Goal: Transaction & Acquisition: Purchase product/service

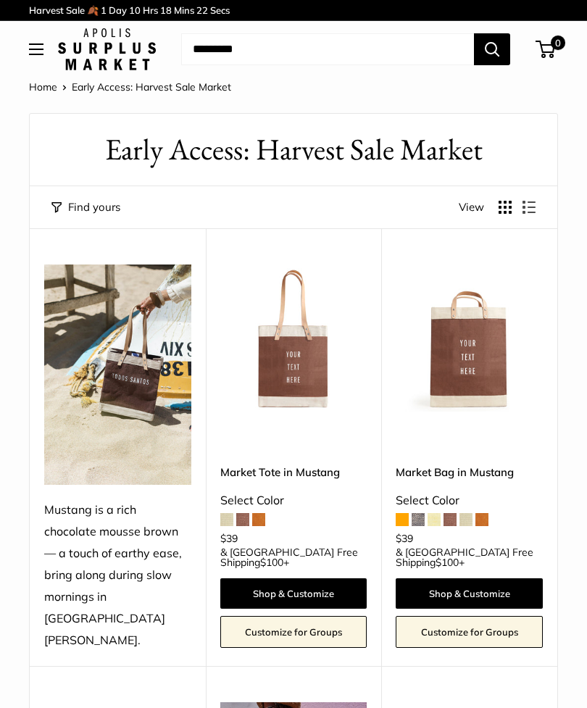
click at [243, 513] on span at bounding box center [242, 519] width 13 height 13
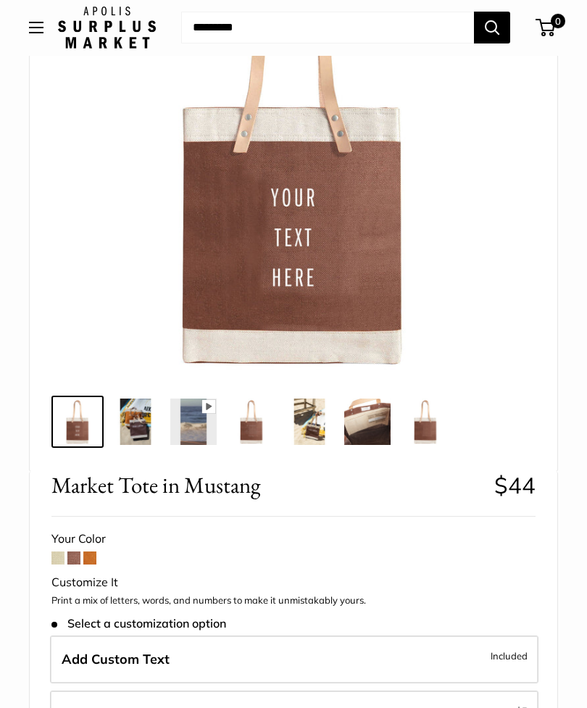
scroll to position [213, 0]
click at [51, 561] on span at bounding box center [57, 557] width 13 height 13
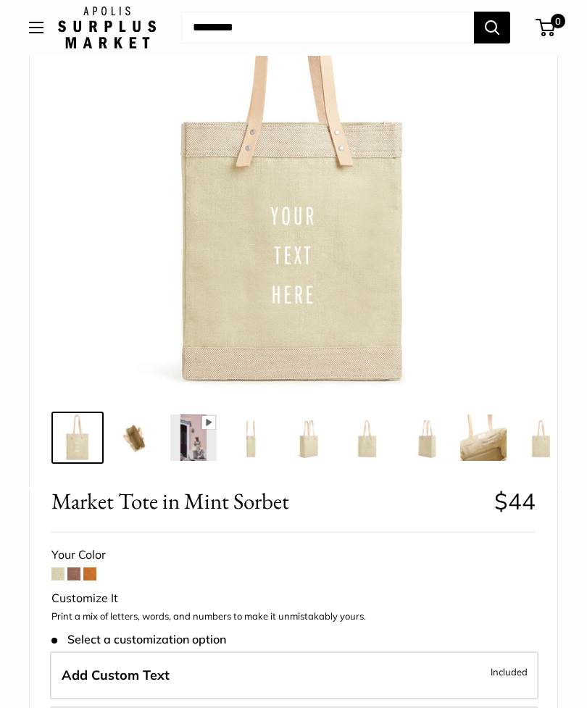
scroll to position [197, 0]
click at [89, 574] on span at bounding box center [89, 573] width 13 height 13
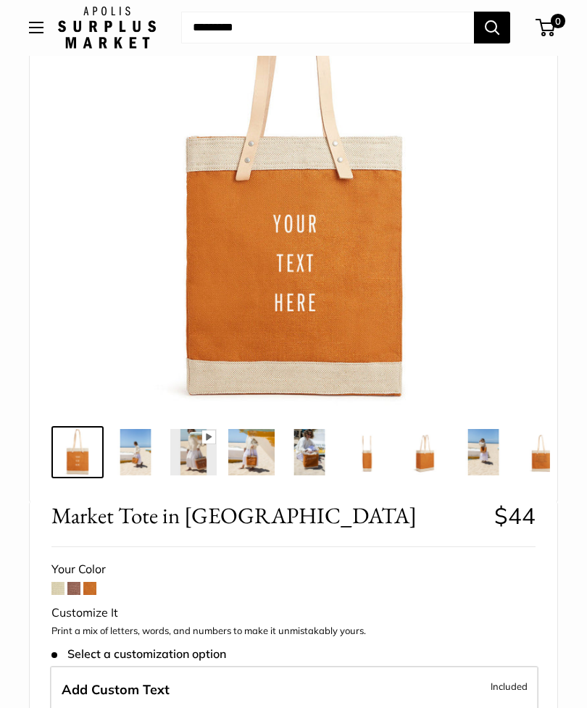
scroll to position [183, 0]
click at [70, 588] on span at bounding box center [73, 587] width 13 height 13
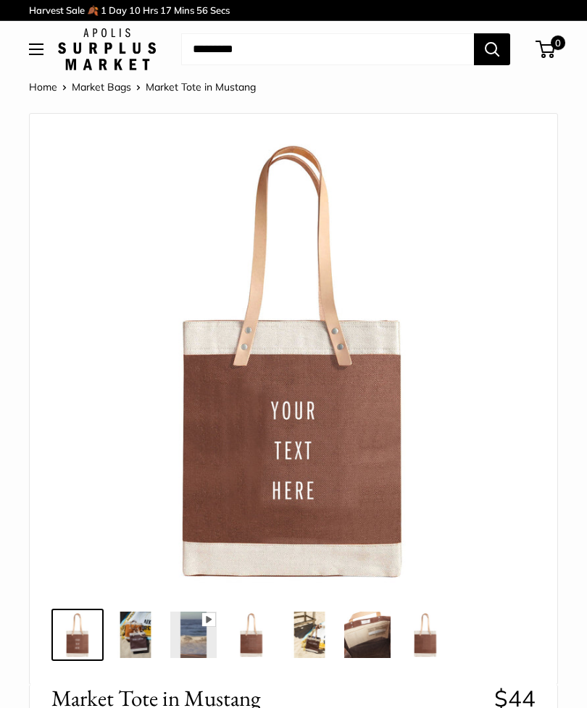
click at [43, 55] on button "Open menu" at bounding box center [36, 49] width 14 height 12
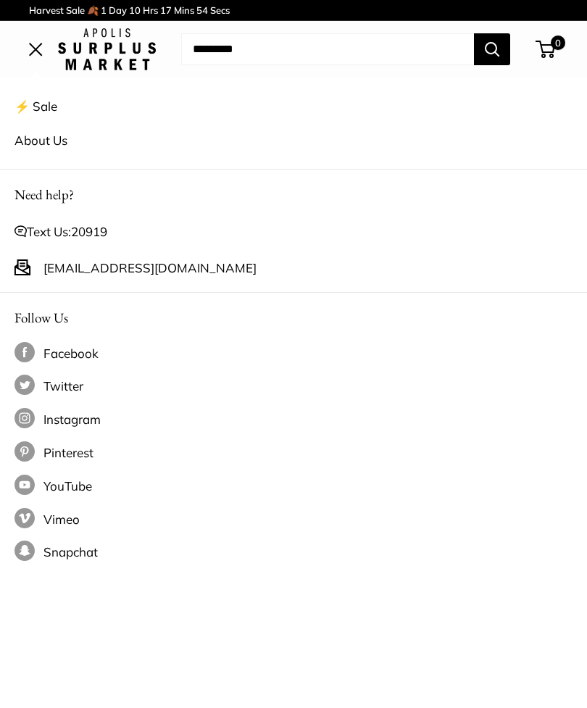
click at [51, 104] on link "⚡️ Sale" at bounding box center [293, 106] width 558 height 34
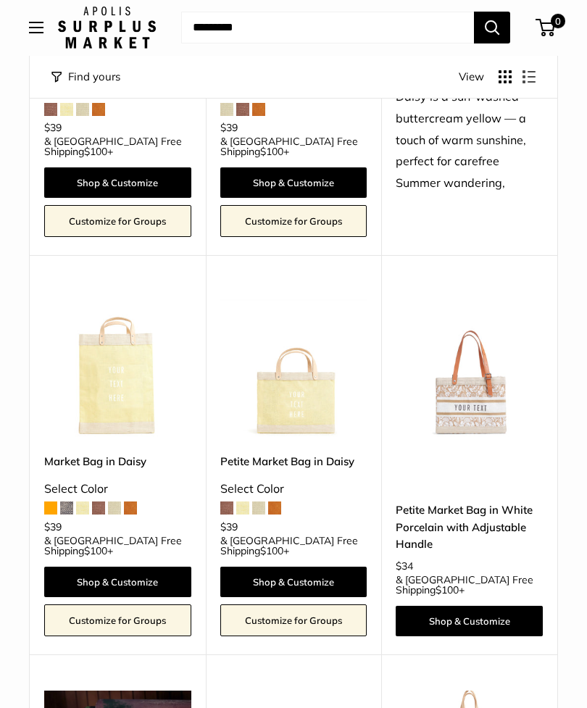
scroll to position [1238, 0]
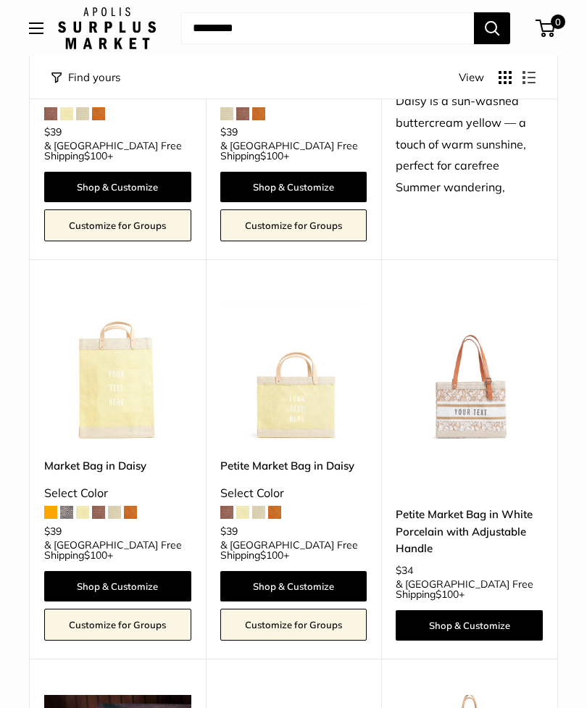
click at [492, 370] on img at bounding box center [469, 369] width 147 height 147
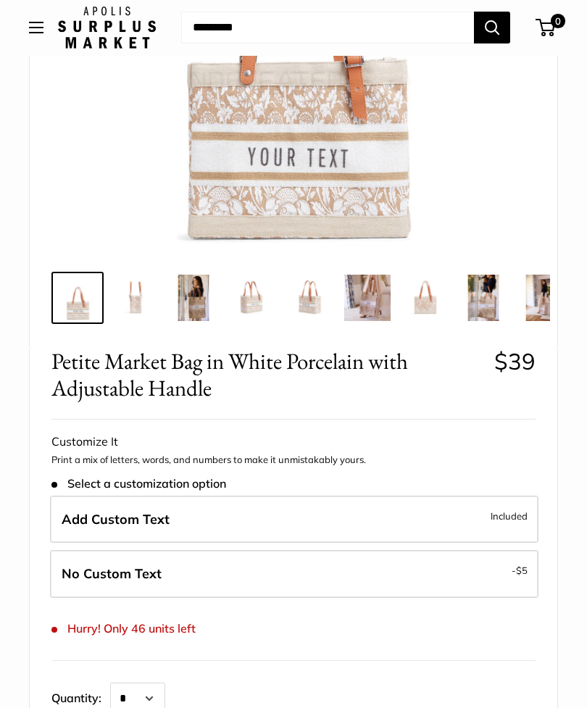
scroll to position [337, 0]
click at [33, 31] on button "Open menu" at bounding box center [36, 28] width 14 height 12
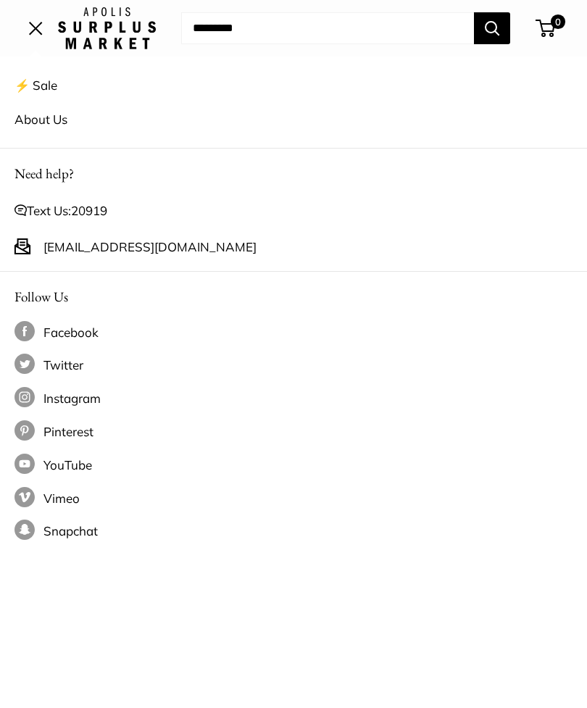
click at [43, 80] on link "⚡️ Sale" at bounding box center [293, 85] width 558 height 34
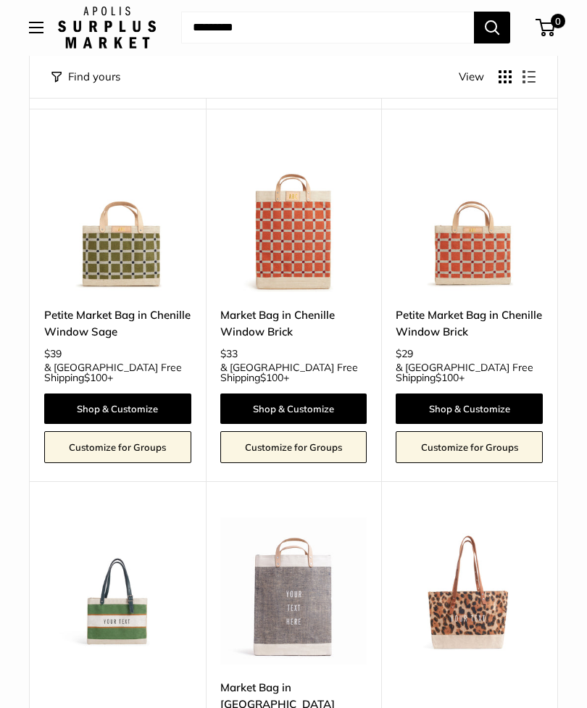
scroll to position [2620, 0]
click at [483, 517] on img at bounding box center [469, 590] width 147 height 147
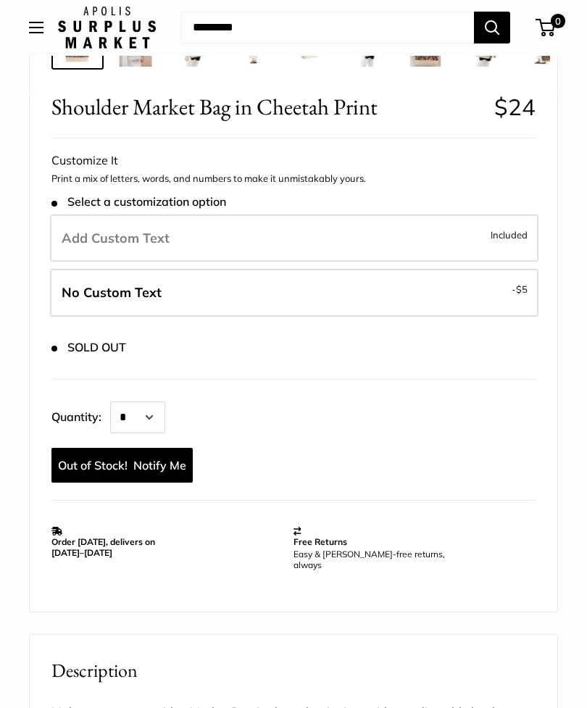
scroll to position [592, 0]
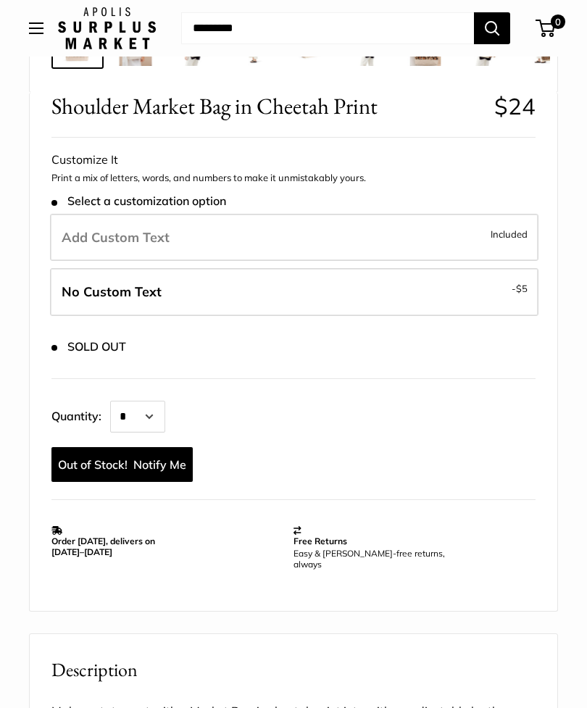
click at [146, 449] on link "Notify Me" at bounding box center [121, 464] width 141 height 35
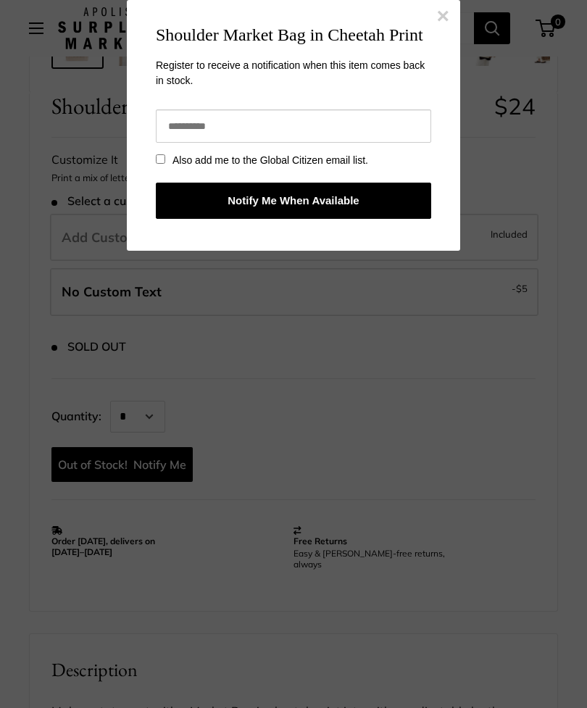
scroll to position [0, 0]
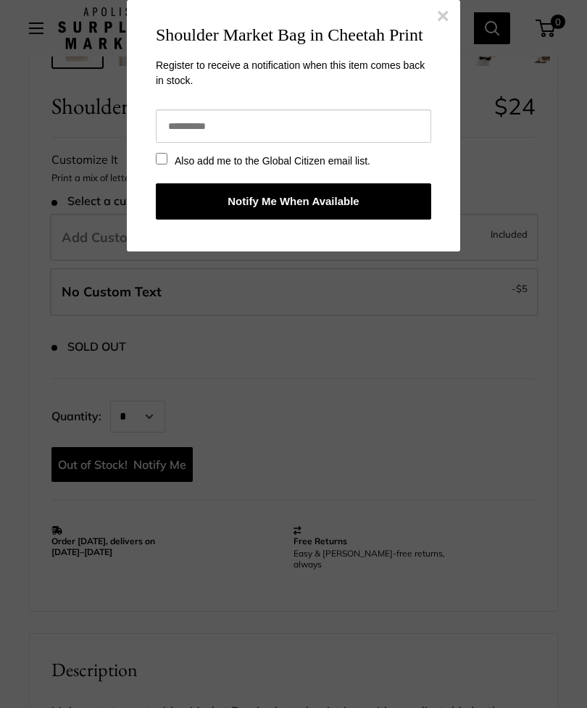
click at [269, 122] on input "email" at bounding box center [293, 125] width 275 height 33
type input "**********"
click at [376, 196] on button "Notify Me When Available" at bounding box center [293, 201] width 275 height 36
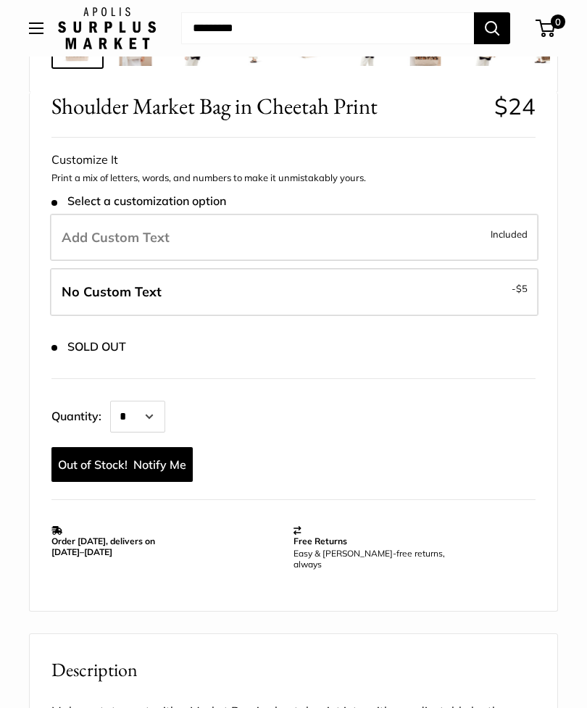
scroll to position [591, 0]
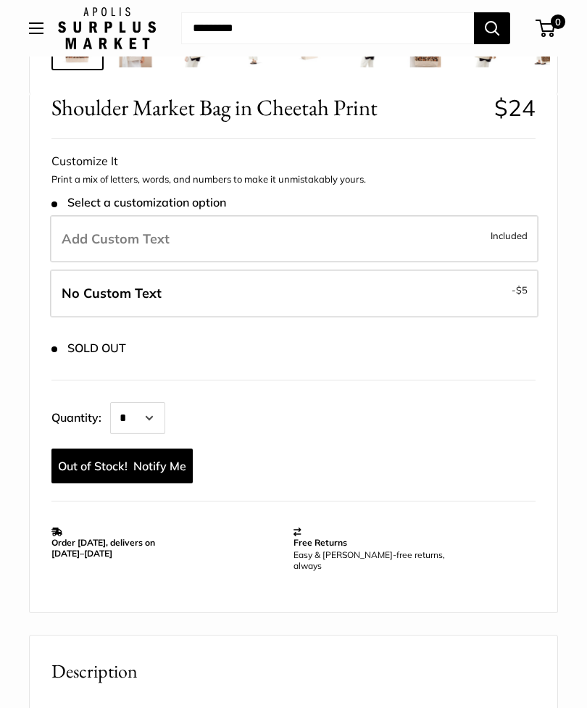
click at [62, 461] on link "Notify Me" at bounding box center [121, 466] width 141 height 35
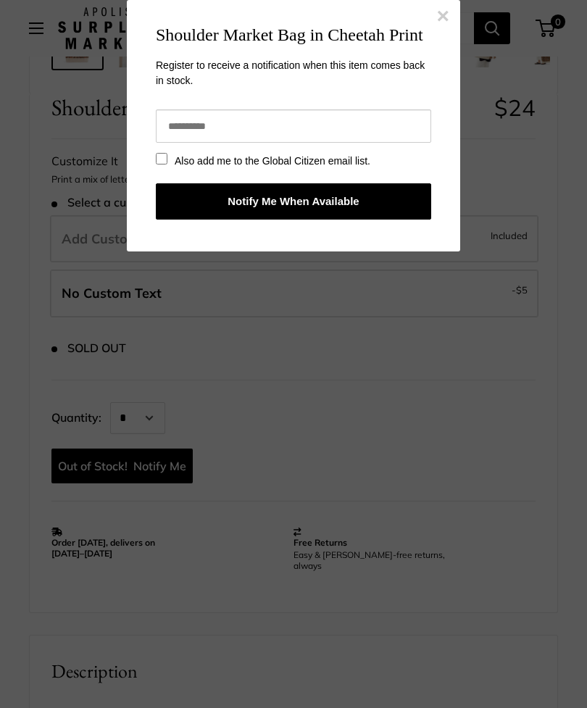
click at [167, 115] on input "email" at bounding box center [293, 125] width 275 height 33
type input "**********"
click at [190, 191] on button "Notify Me When Available" at bounding box center [293, 201] width 275 height 36
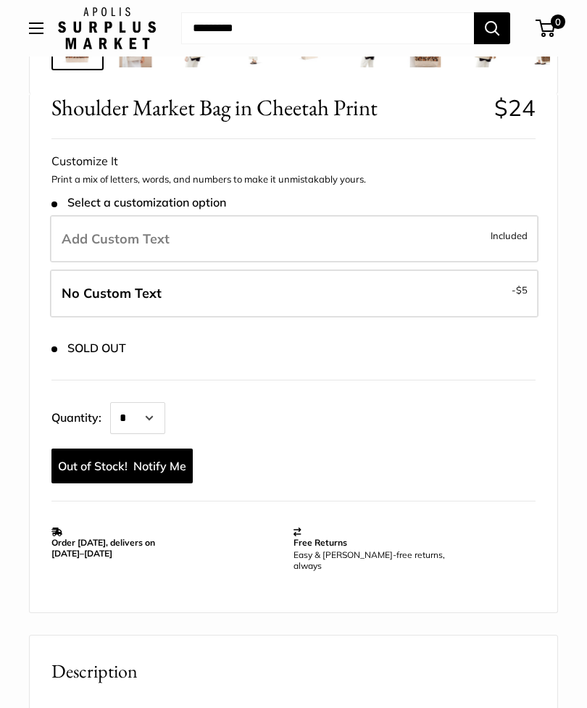
click at [33, 25] on button "Open menu" at bounding box center [36, 28] width 14 height 12
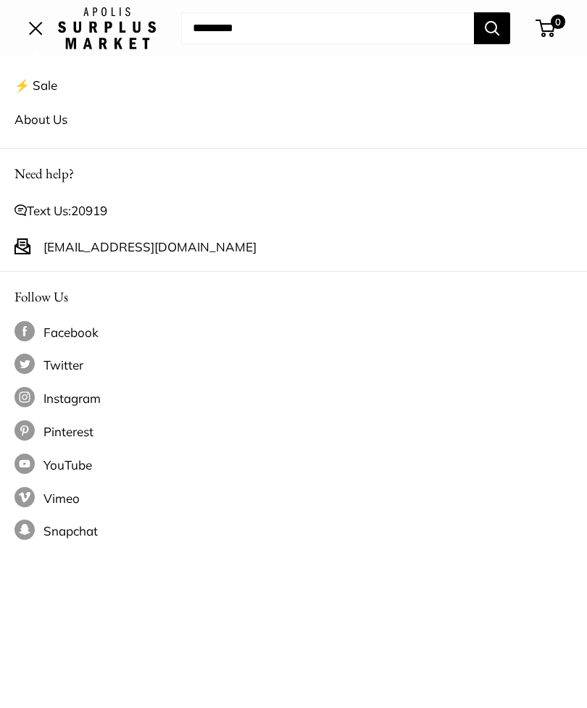
click at [38, 87] on link "⚡️ Sale" at bounding box center [293, 85] width 558 height 34
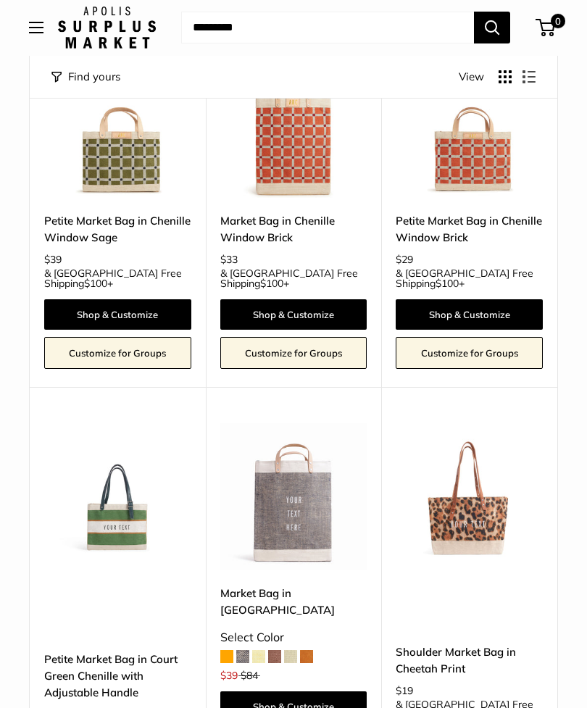
scroll to position [2714, 0]
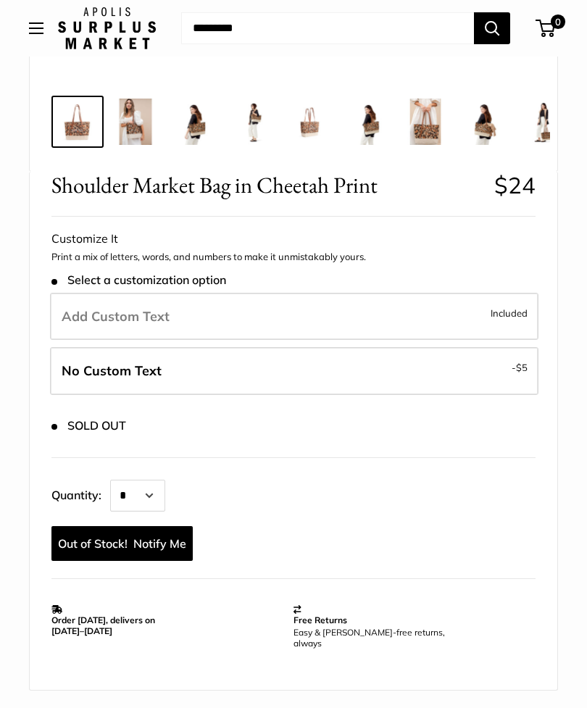
scroll to position [512, 0]
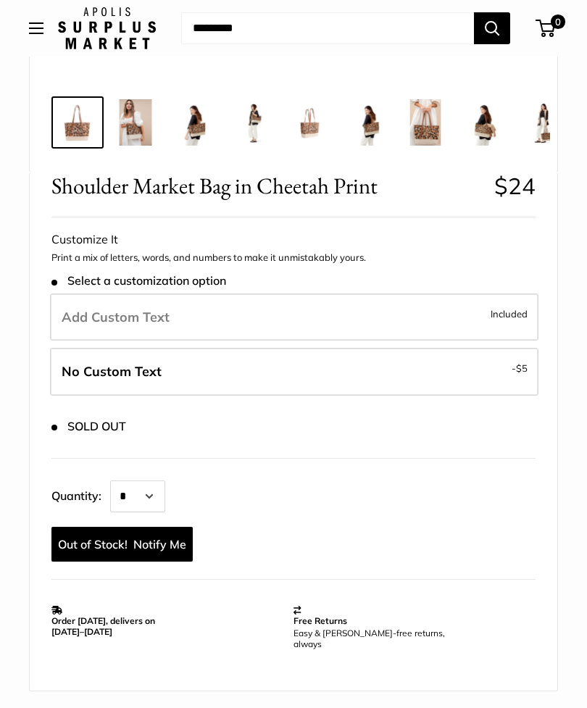
click at [516, 306] on span "Included" at bounding box center [509, 313] width 37 height 17
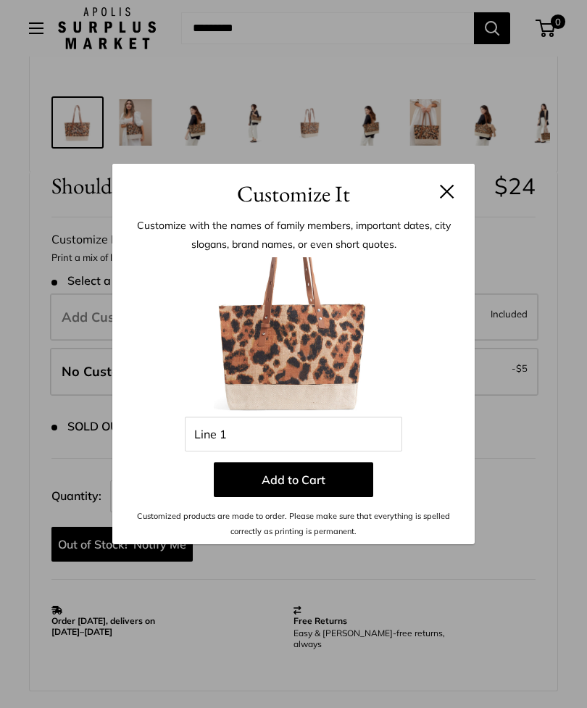
click at [449, 199] on button at bounding box center [447, 191] width 14 height 14
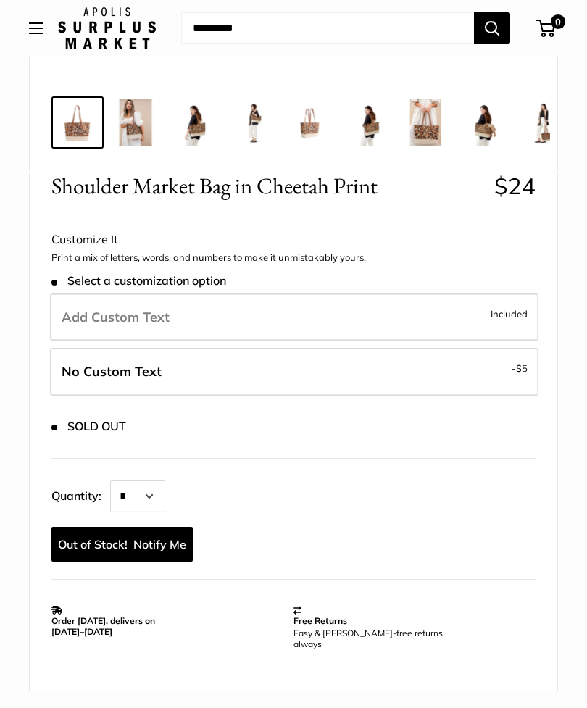
click at [491, 367] on label "No Custom Text - $5" at bounding box center [294, 372] width 488 height 48
click at [425, 375] on label "No Custom Text - $5" at bounding box center [294, 372] width 488 height 48
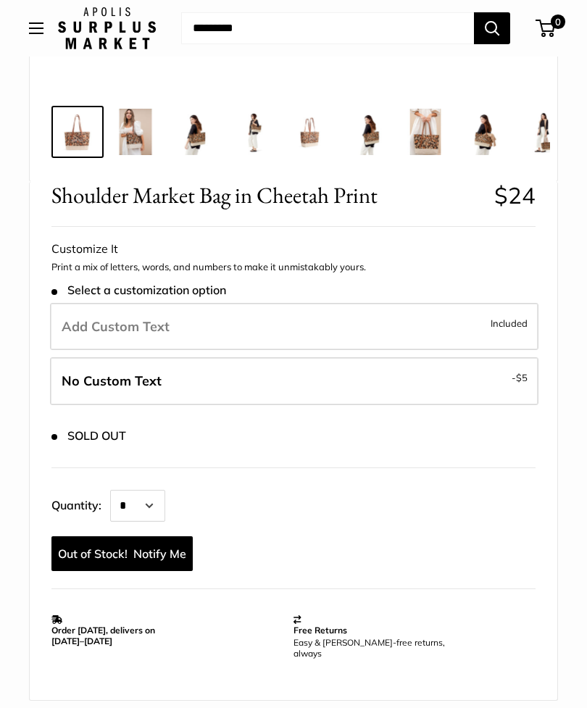
scroll to position [431, 0]
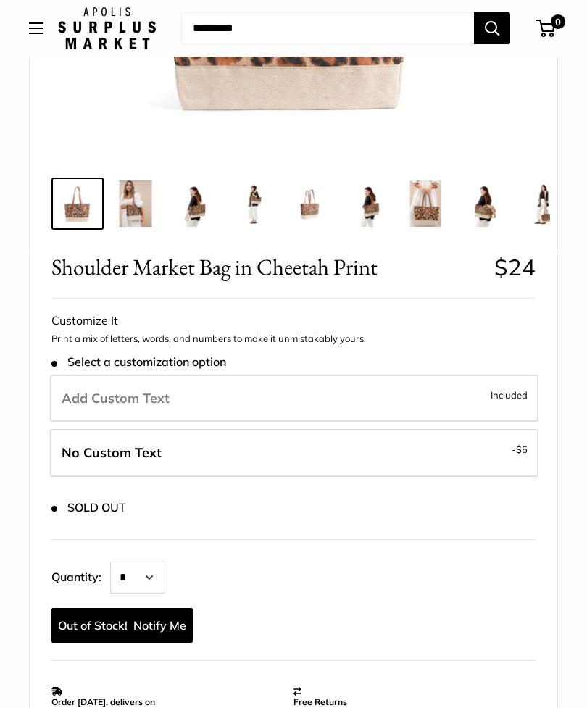
click at [437, 214] on img at bounding box center [425, 203] width 46 height 46
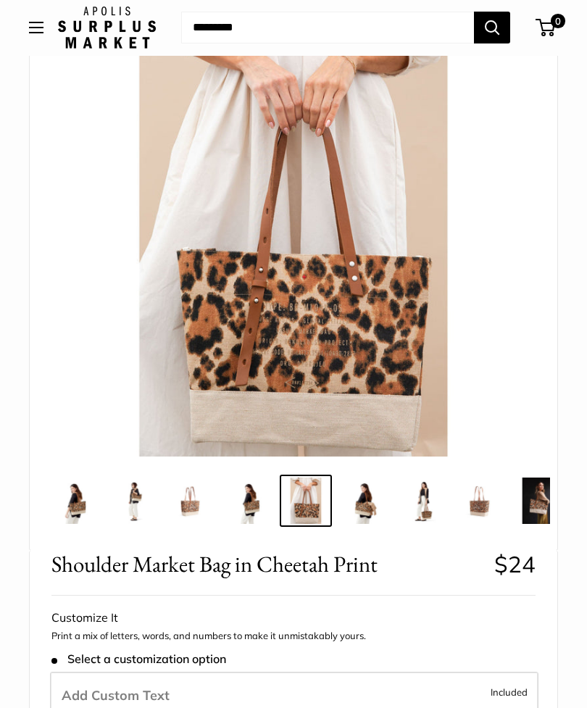
scroll to position [48, 0]
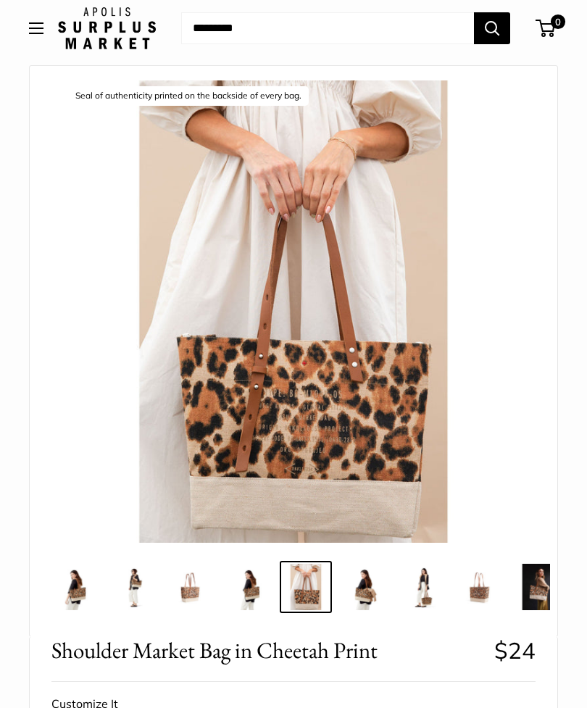
click at [31, 24] on button "Open menu" at bounding box center [36, 28] width 14 height 12
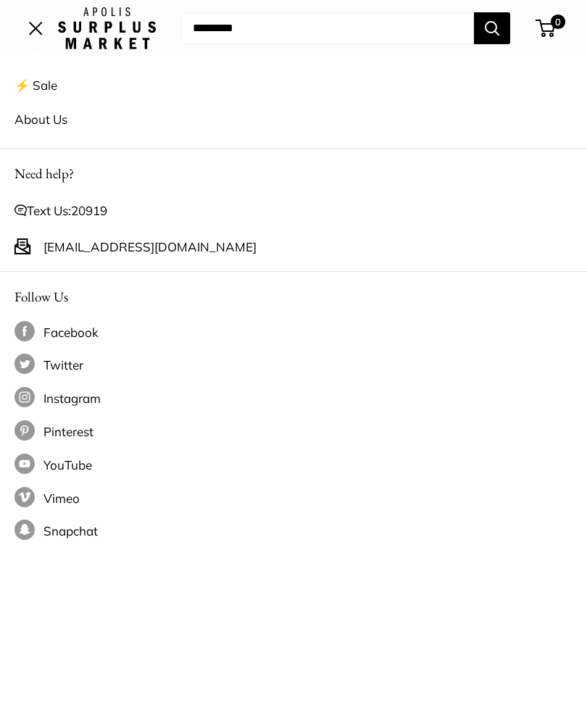
click at [41, 84] on link "⚡️ Sale" at bounding box center [293, 85] width 558 height 34
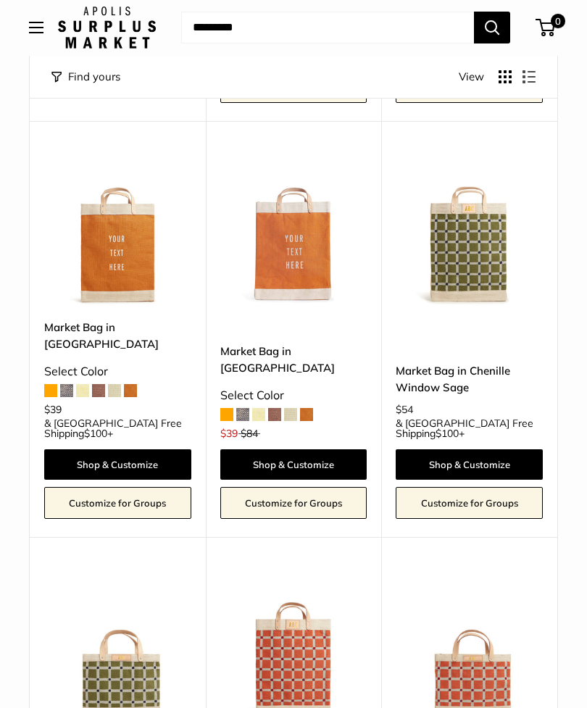
scroll to position [2191, 0]
click at [291, 573] on img at bounding box center [293, 646] width 147 height 147
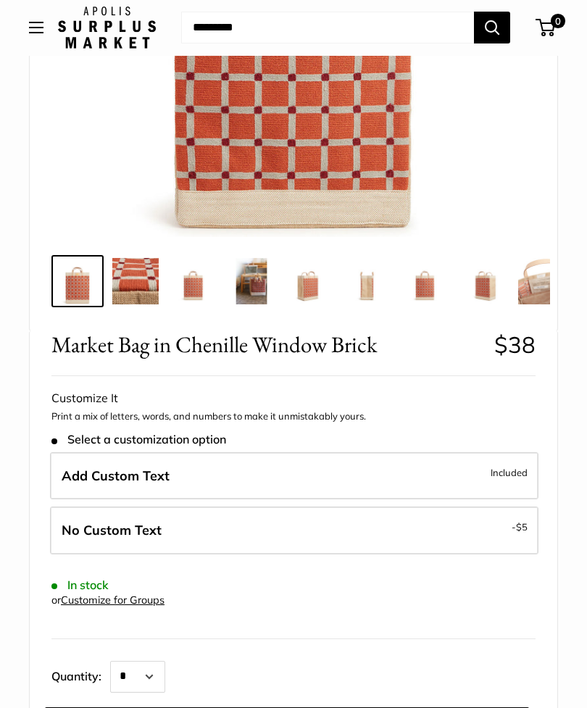
scroll to position [355, 0]
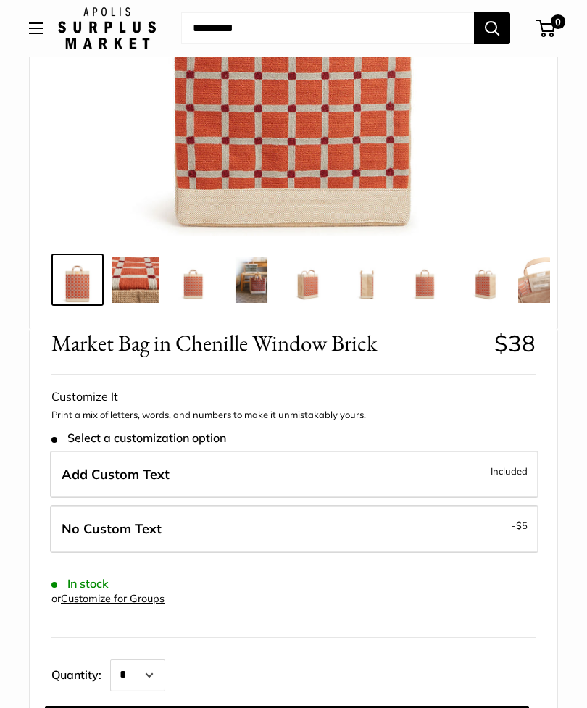
click at [523, 528] on span "$5" at bounding box center [522, 526] width 12 height 12
click at [129, 284] on img at bounding box center [135, 280] width 46 height 46
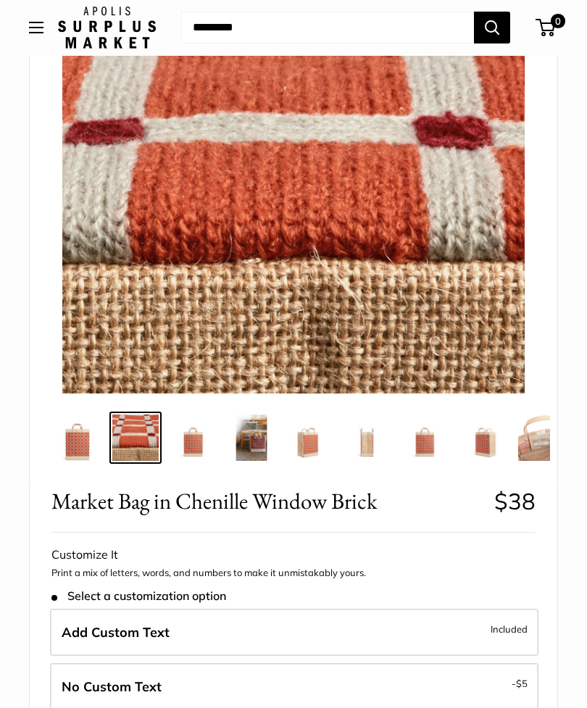
scroll to position [197, 0]
click at [188, 446] on img at bounding box center [193, 437] width 46 height 46
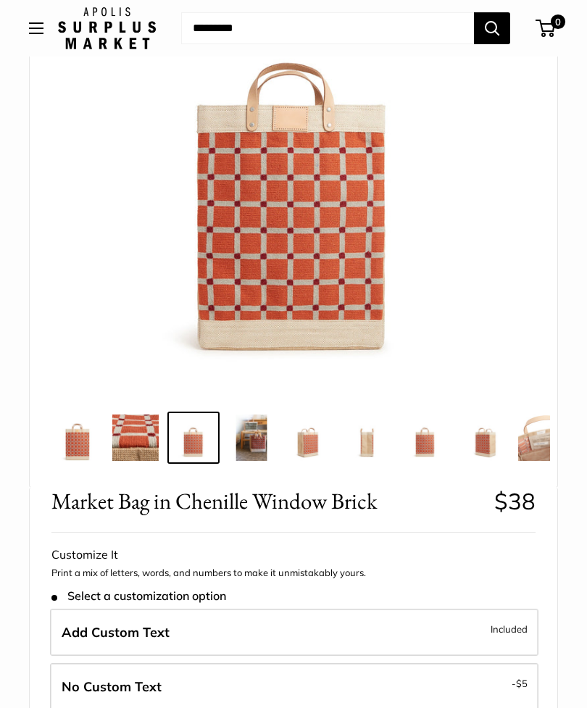
click at [246, 438] on img at bounding box center [251, 437] width 46 height 46
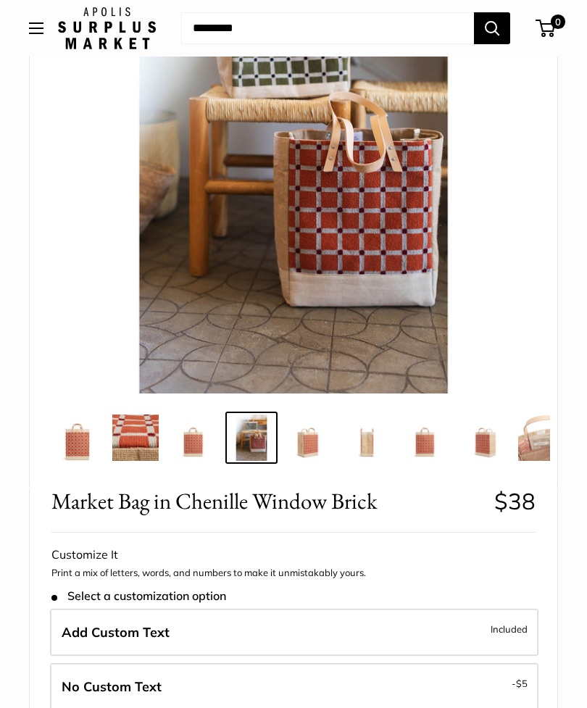
click at [79, 433] on img at bounding box center [77, 437] width 46 height 46
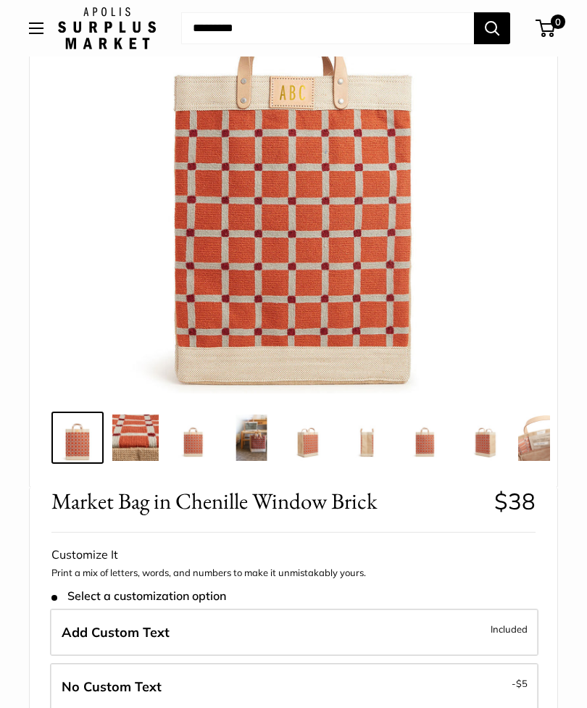
click at [128, 419] on img at bounding box center [135, 437] width 46 height 46
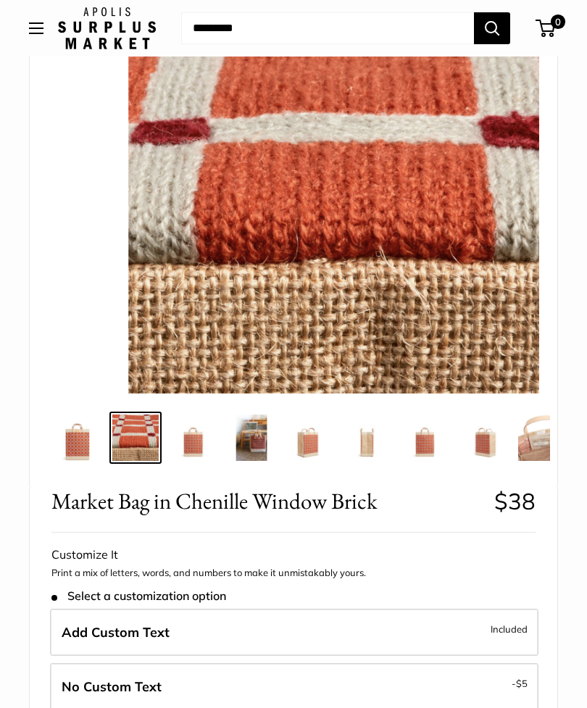
click at [195, 428] on img at bounding box center [193, 437] width 46 height 46
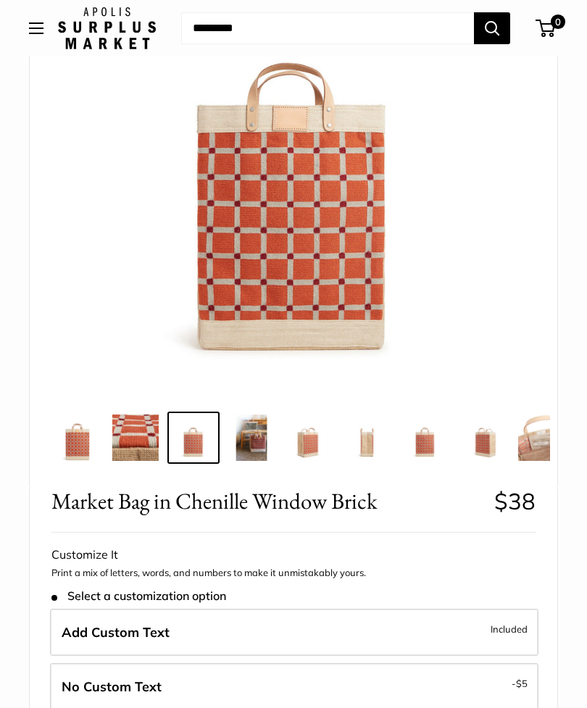
click at [251, 429] on img at bounding box center [251, 437] width 46 height 46
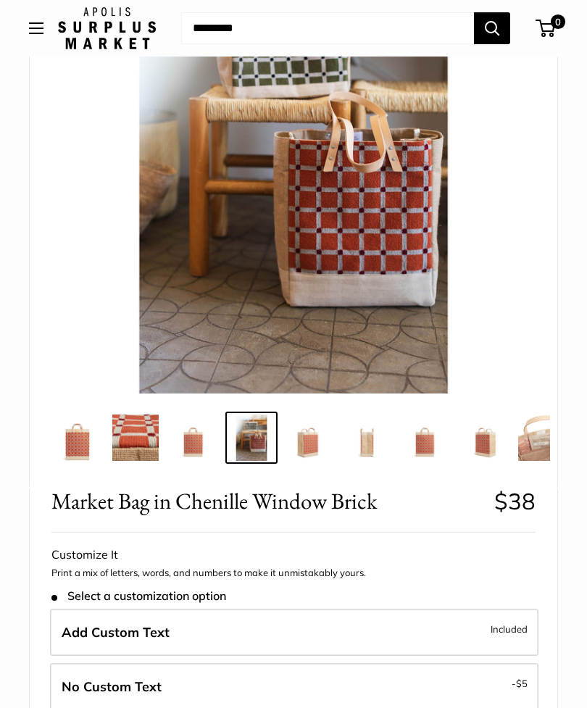
click at [307, 436] on img at bounding box center [309, 437] width 46 height 46
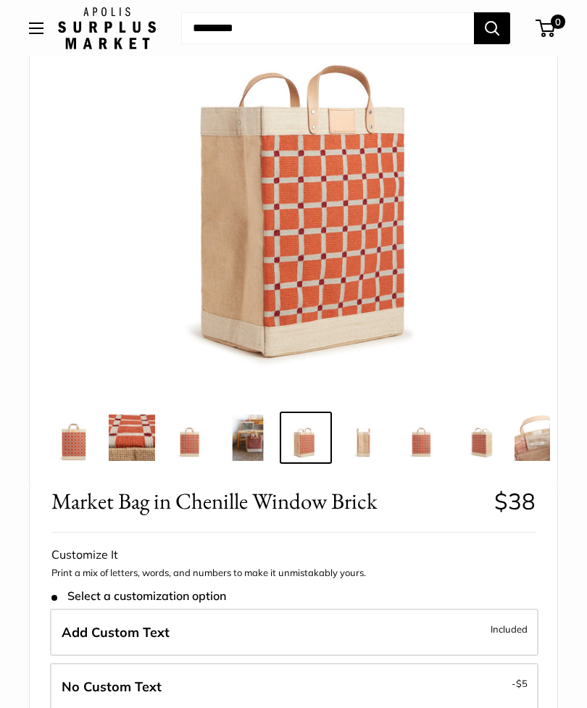
scroll to position [0, 4]
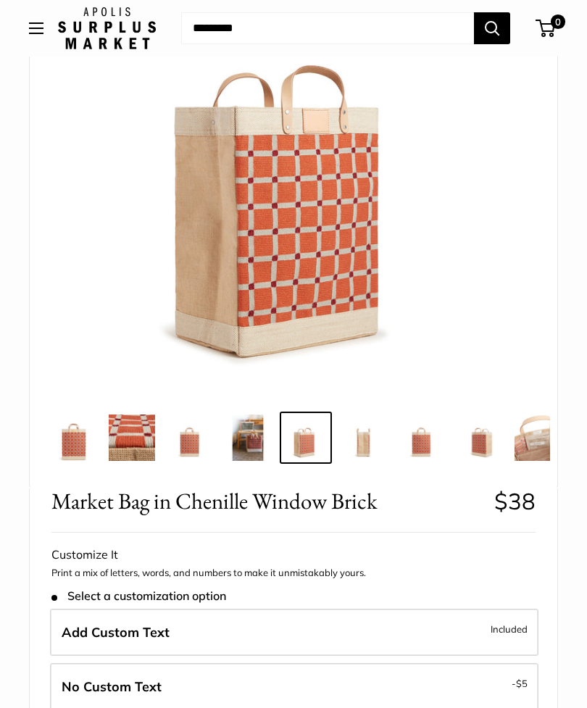
click at [362, 451] on img at bounding box center [364, 437] width 46 height 46
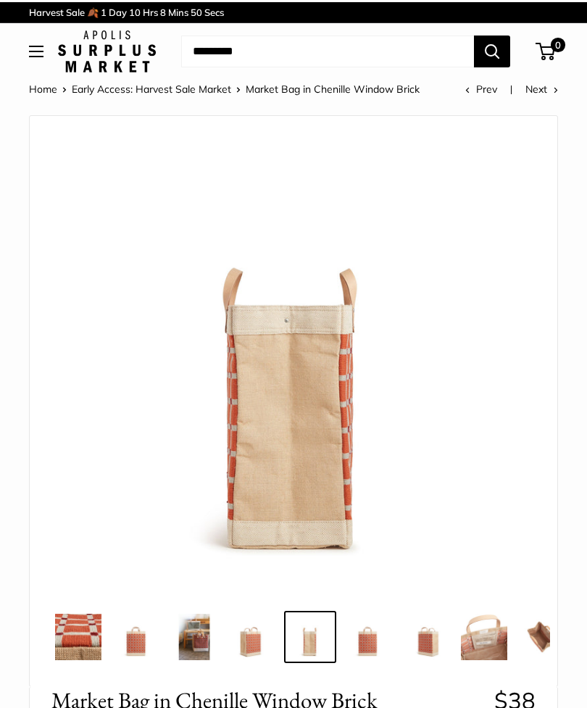
scroll to position [0, 62]
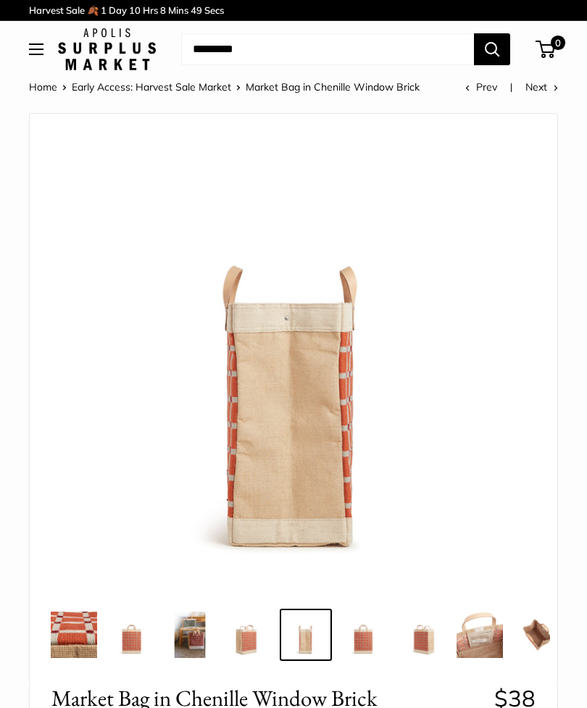
click at [26, 30] on div "⚡️ Sale About Us Need help? Text Us: 20919 hello@apolisglobal.com Follow Us Fac…" at bounding box center [293, 49] width 587 height 42
click at [38, 51] on button "Open menu" at bounding box center [36, 49] width 14 height 12
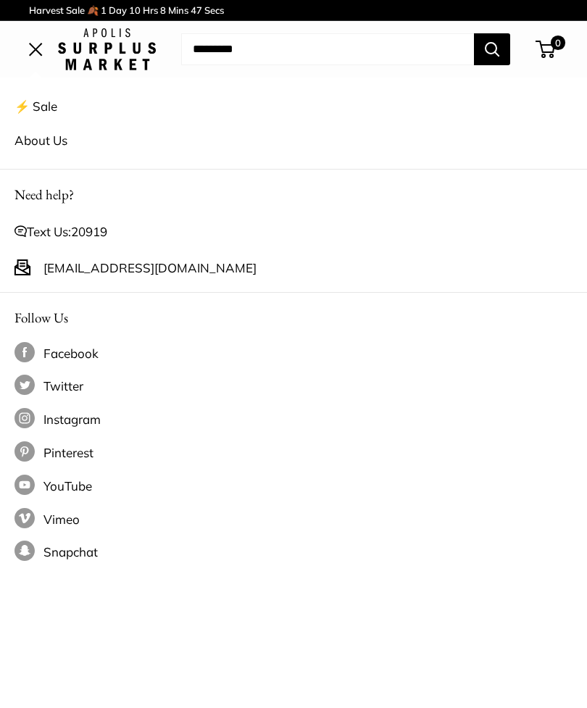
click at [43, 99] on link "⚡️ Sale" at bounding box center [293, 106] width 558 height 34
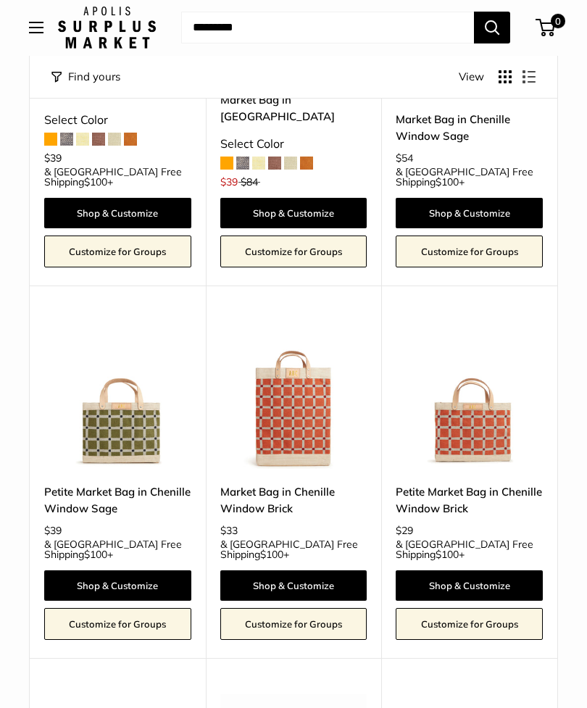
scroll to position [2428, 0]
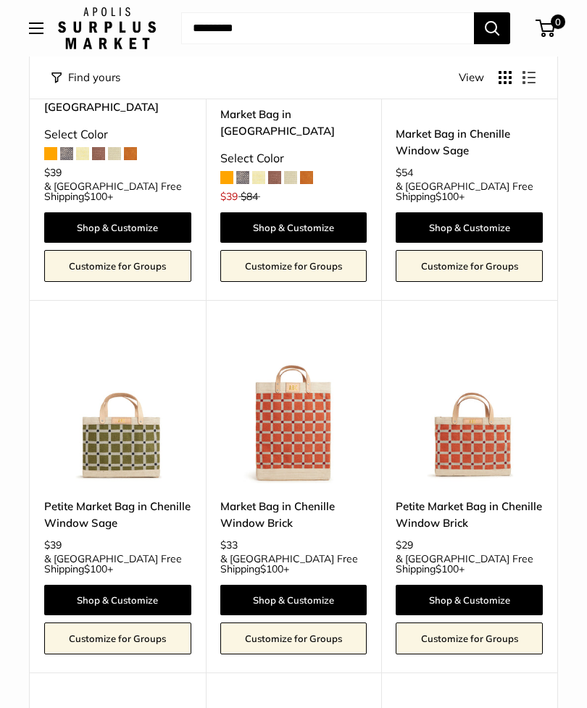
click at [309, 338] on img at bounding box center [293, 409] width 147 height 147
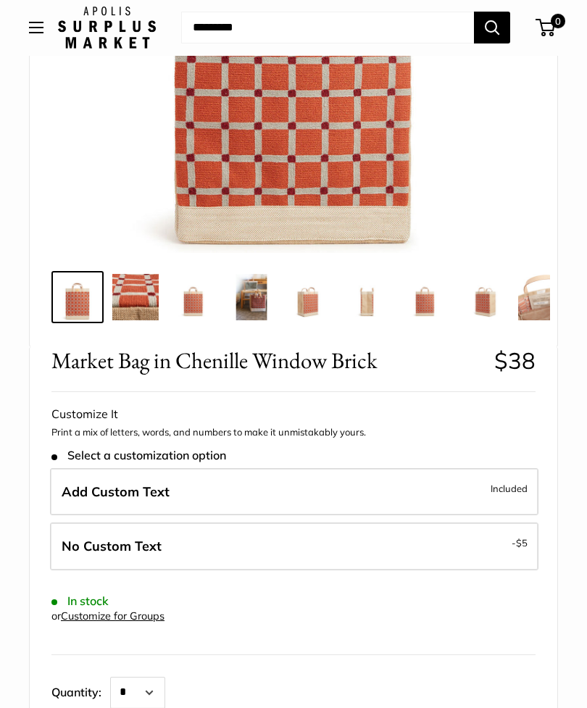
scroll to position [338, 0]
click at [62, 494] on span "Add Custom Text" at bounding box center [116, 491] width 108 height 17
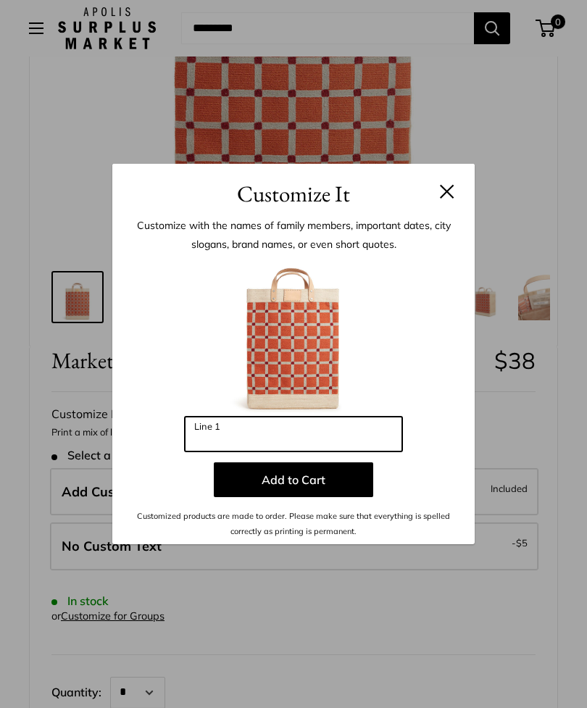
click at [295, 451] on input "Line 1" at bounding box center [293, 434] width 217 height 35
type input "*"
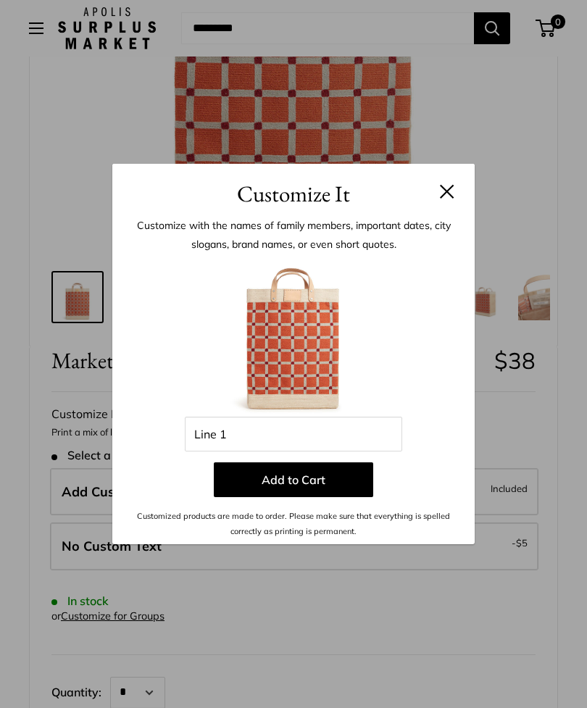
click at [453, 199] on button at bounding box center [447, 191] width 14 height 14
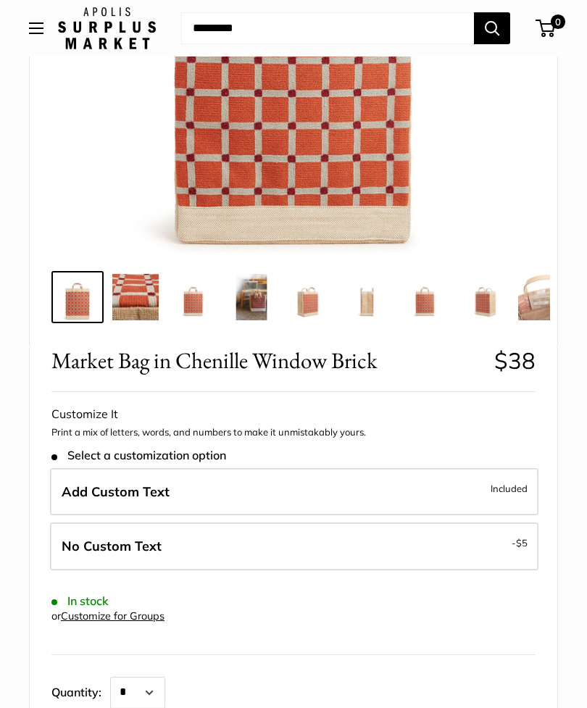
click at [514, 547] on span "- $5" at bounding box center [520, 542] width 16 height 17
click at [71, 534] on label "No Custom Text - $5" at bounding box center [294, 546] width 488 height 48
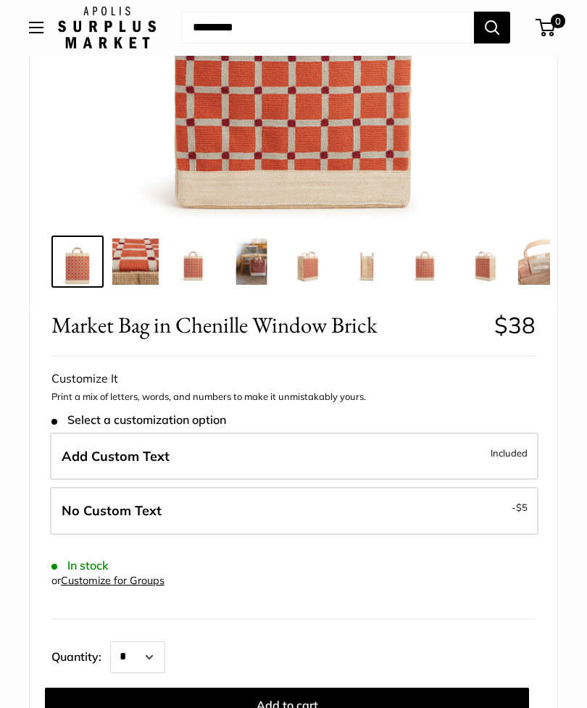
scroll to position [386, 0]
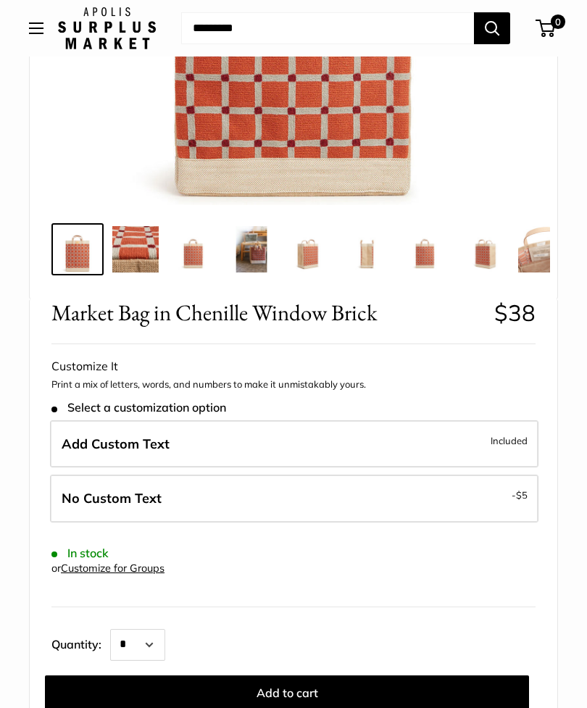
click at [75, 454] on label "Add Custom Text Included" at bounding box center [294, 444] width 488 height 48
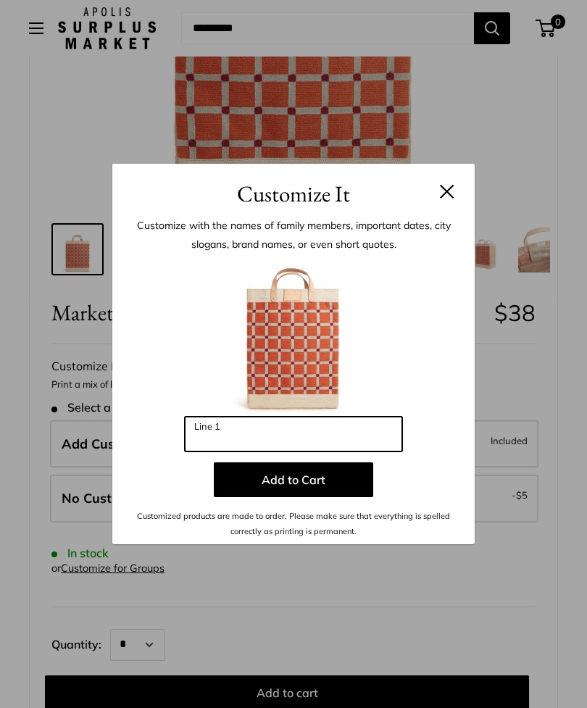
click at [220, 451] on input "Line 1" at bounding box center [293, 434] width 217 height 35
type input "*"
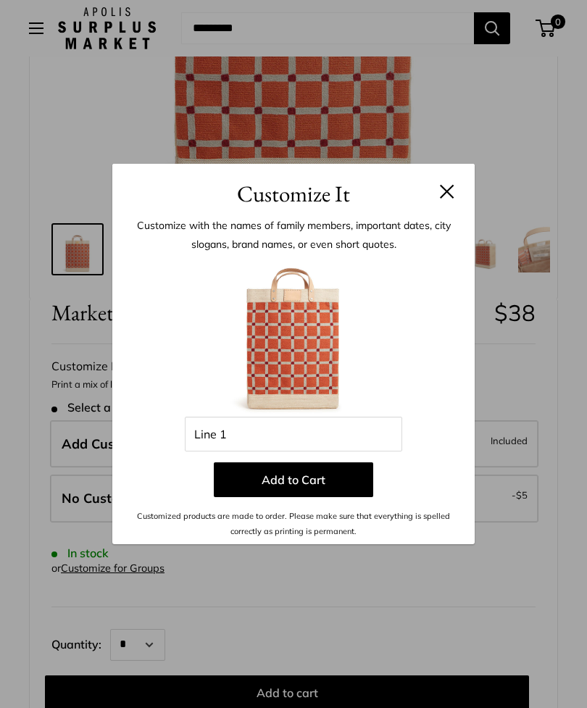
click at [436, 211] on h3 "Customize It" at bounding box center [293, 194] width 319 height 34
click at [440, 211] on h3 "Customize It" at bounding box center [293, 194] width 319 height 34
click at [452, 199] on button at bounding box center [447, 191] width 14 height 14
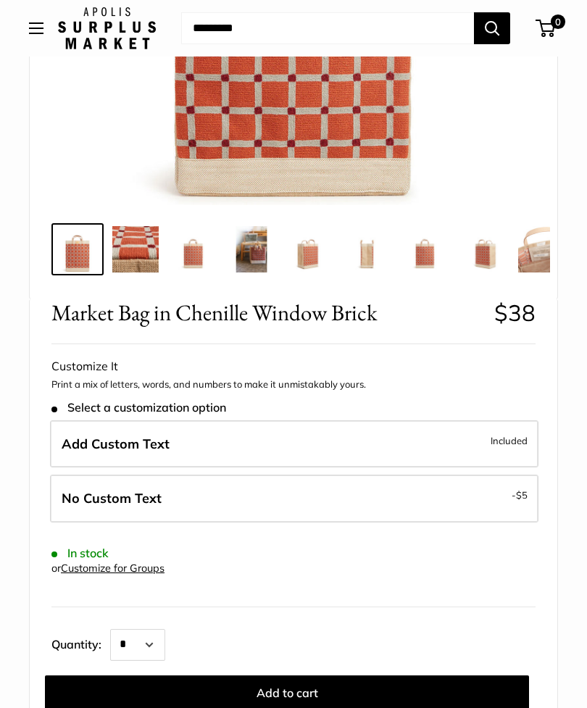
click at [74, 500] on span "No Custom Text" at bounding box center [112, 498] width 100 height 17
click at [104, 696] on button "Add to cart" at bounding box center [287, 692] width 484 height 35
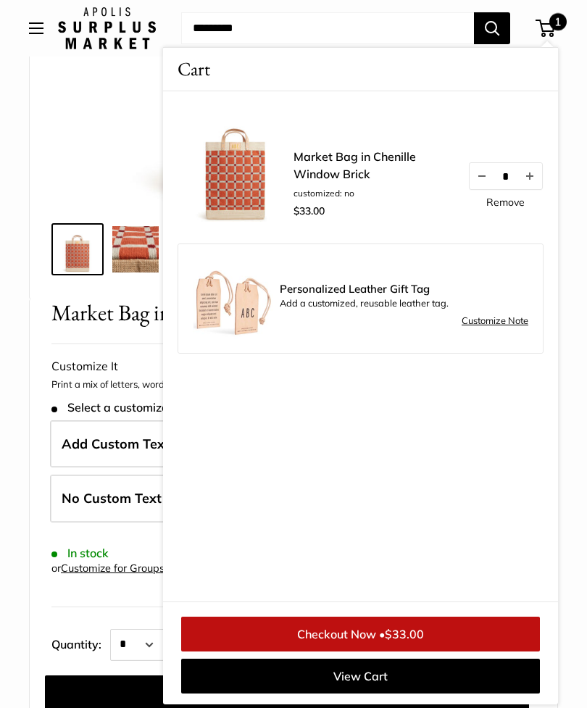
click at [394, 641] on span "$33.00" at bounding box center [404, 634] width 39 height 14
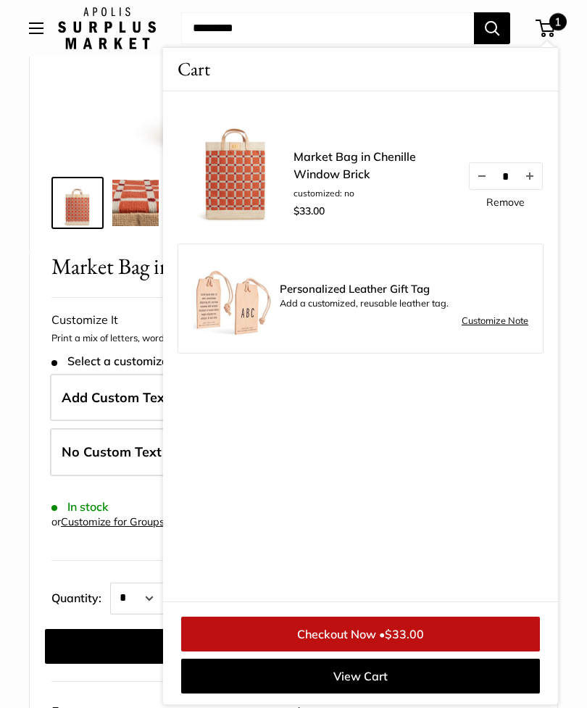
scroll to position [432, 0]
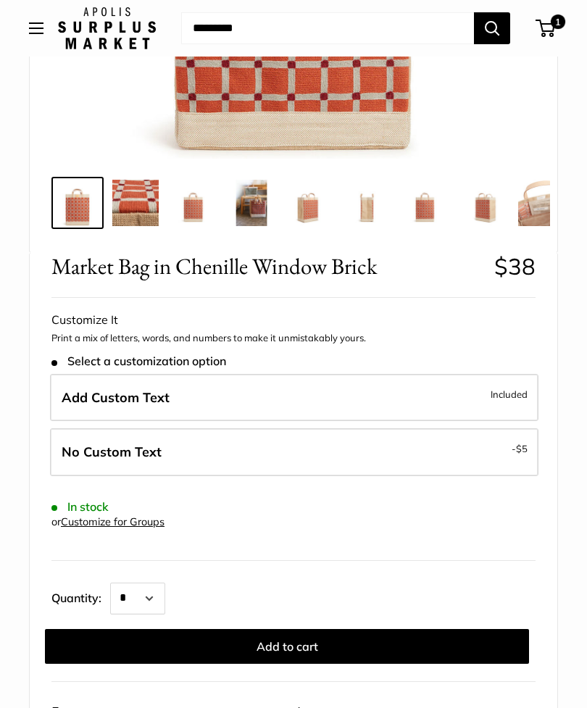
click at [33, 28] on button "Open menu" at bounding box center [36, 28] width 14 height 12
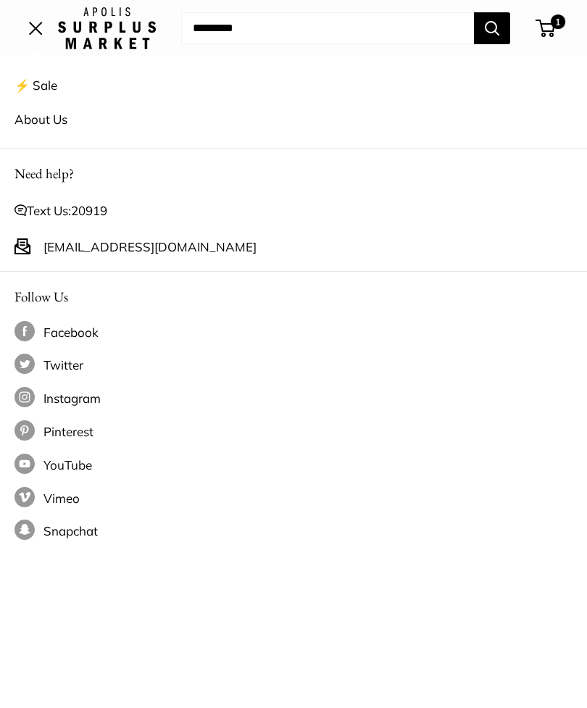
click at [36, 83] on link "⚡️ Sale" at bounding box center [293, 85] width 558 height 34
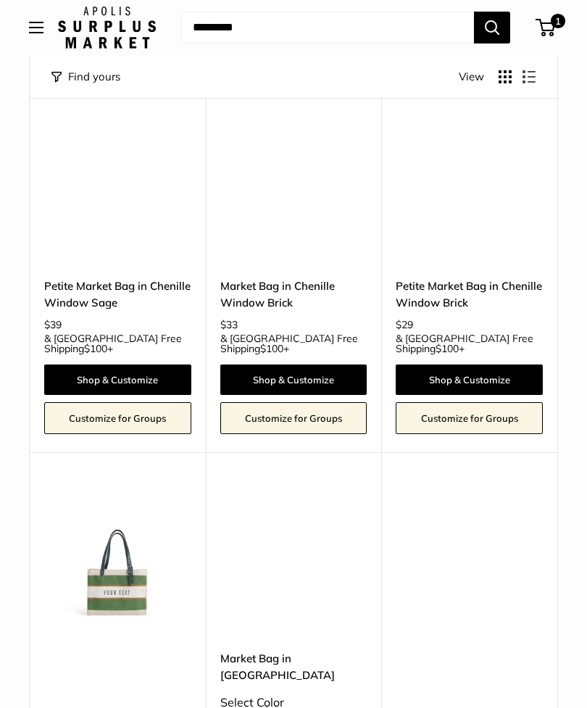
scroll to position [2666, 0]
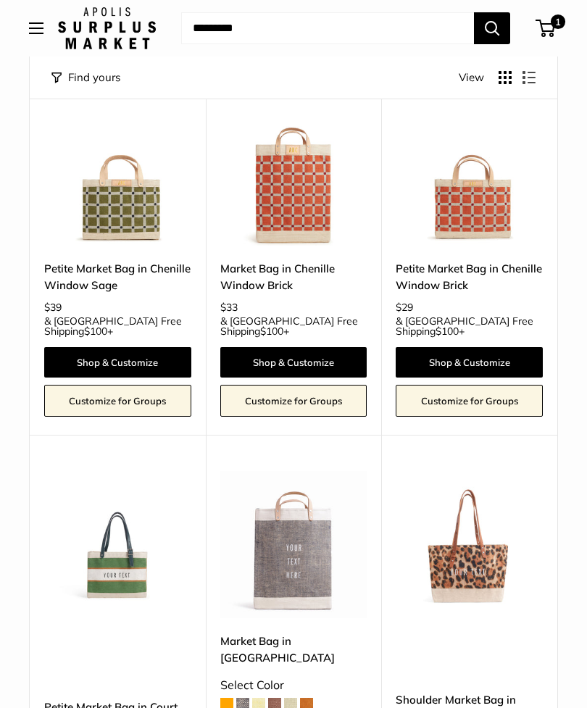
click at [467, 691] on link "Shoulder Market Bag in Cheetah Print" at bounding box center [469, 708] width 147 height 34
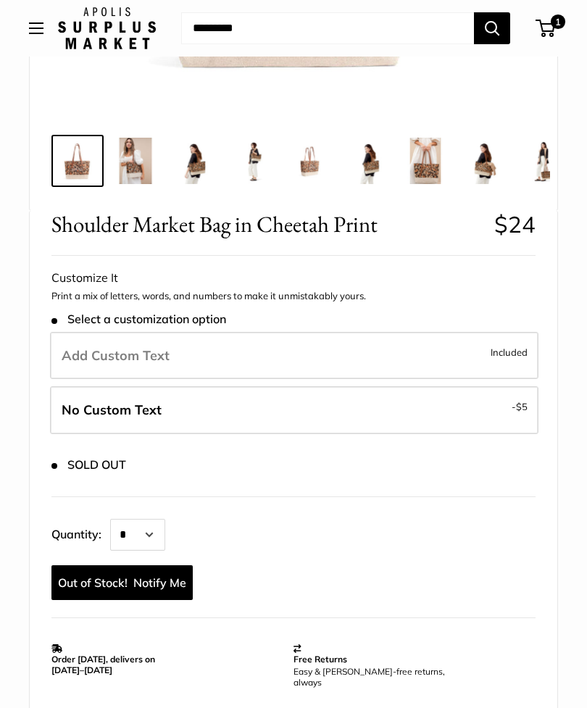
scroll to position [472, 0]
